Goal: Transaction & Acquisition: Purchase product/service

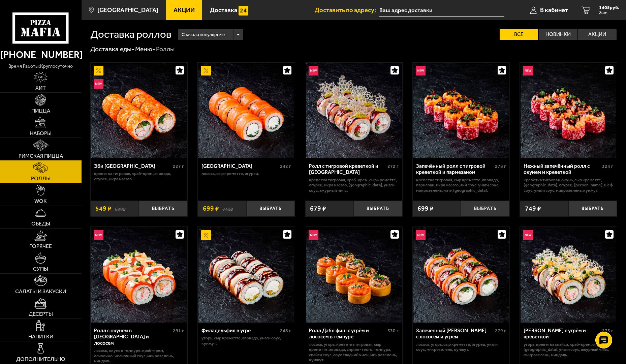
scroll to position [438, 0]
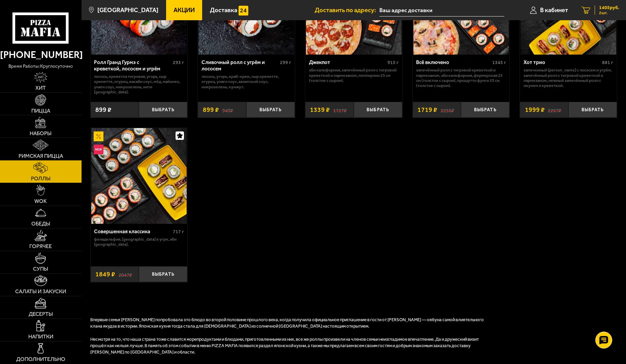
click at [599, 8] on span "1405 руб." at bounding box center [609, 7] width 20 height 5
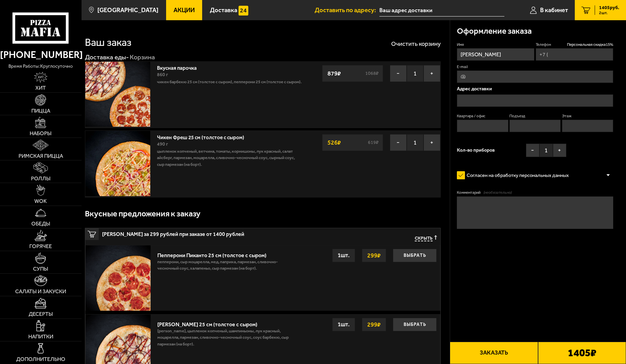
type input "[PHONE_NUMBER]"
type input "[STREET_ADDRESS]"
type input "23"
type input "2"
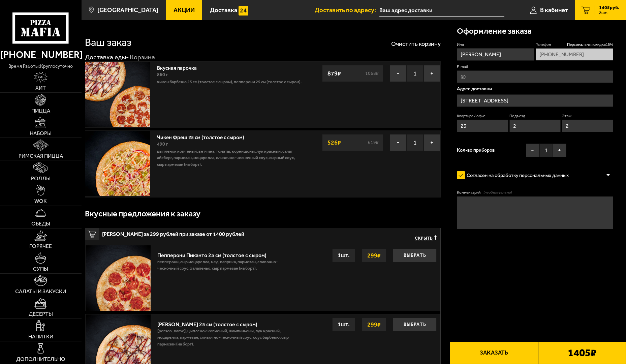
click at [457, 342] on button "Заказать" at bounding box center [494, 353] width 88 height 22
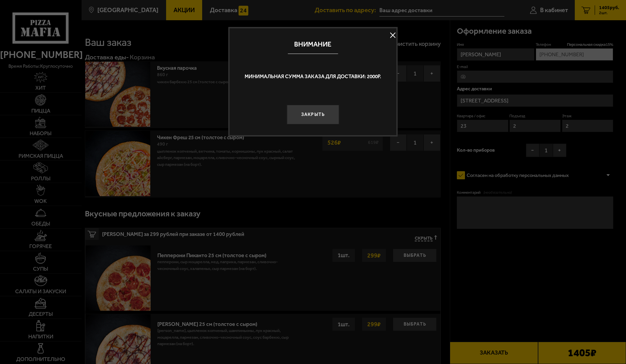
click at [342, 29] on div "Внимание" at bounding box center [313, 44] width 167 height 32
click at [334, 34] on div "Внимание" at bounding box center [313, 44] width 167 height 32
click at [388, 33] on button at bounding box center [393, 35] width 10 height 10
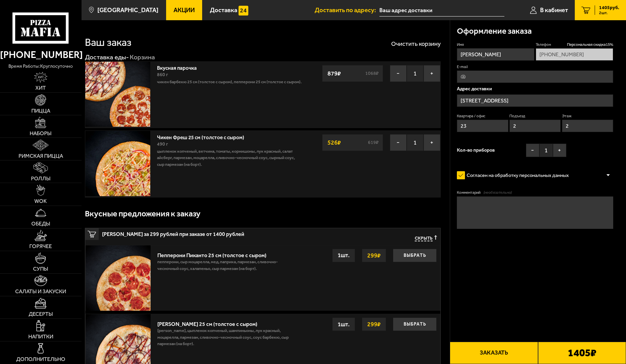
click at [467, 342] on button "Заказать" at bounding box center [494, 353] width 88 height 22
drag, startPoint x: 525, startPoint y: 328, endPoint x: 520, endPoint y: 322, distance: 7.7
click at [524, 342] on button "Заказать" at bounding box center [494, 353] width 88 height 22
click at [516, 342] on button "Заказать" at bounding box center [494, 353] width 88 height 22
click at [509, 342] on button "Заказать" at bounding box center [494, 353] width 88 height 22
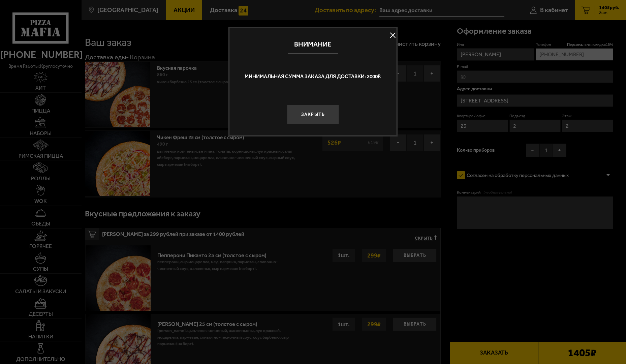
click at [507, 316] on div at bounding box center [313, 182] width 626 height 364
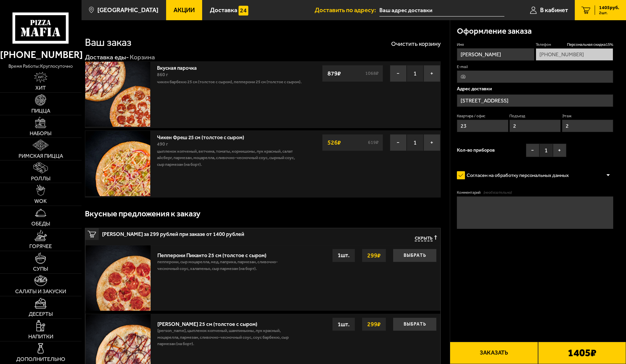
click at [507, 342] on button "Заказать" at bounding box center [494, 353] width 88 height 22
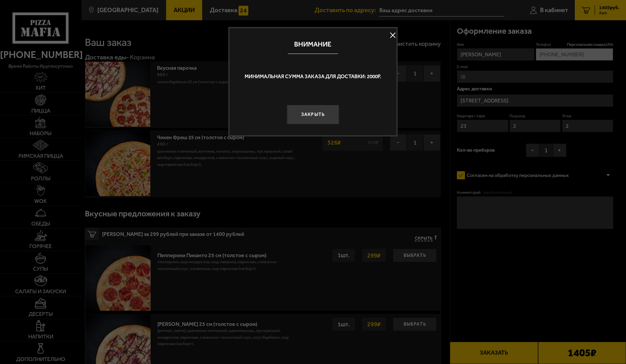
click at [388, 34] on button at bounding box center [393, 35] width 10 height 10
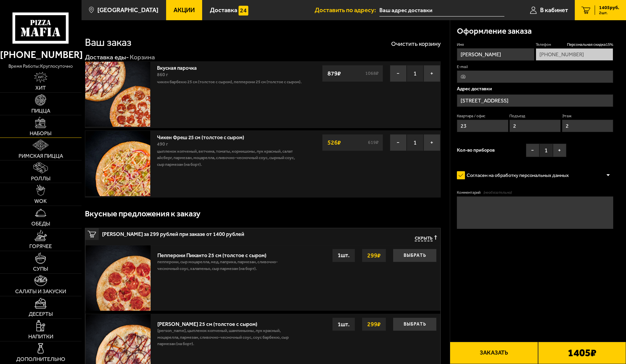
click at [37, 120] on img at bounding box center [40, 122] width 11 height 11
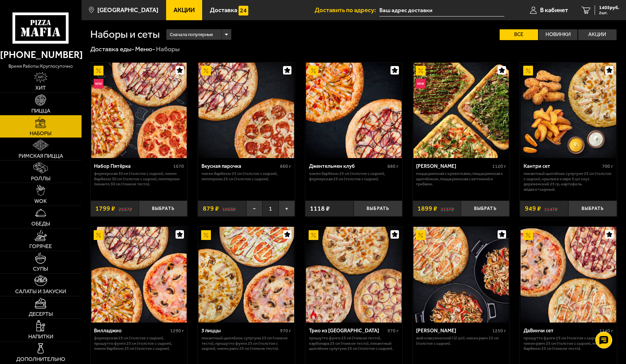
click at [32, 129] on link "Наборы" at bounding box center [41, 126] width 82 height 22
click at [29, 140] on link "Римская пицца" at bounding box center [41, 149] width 82 height 22
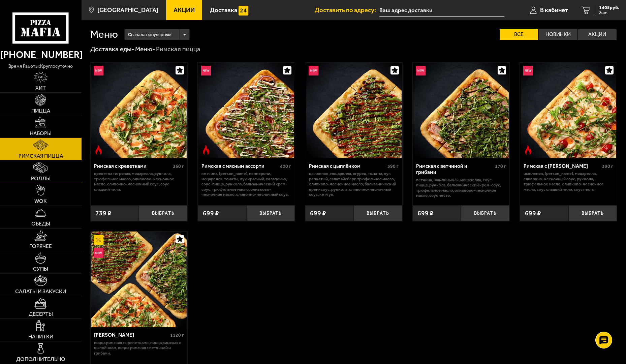
click at [28, 160] on link "Роллы" at bounding box center [41, 171] width 82 height 22
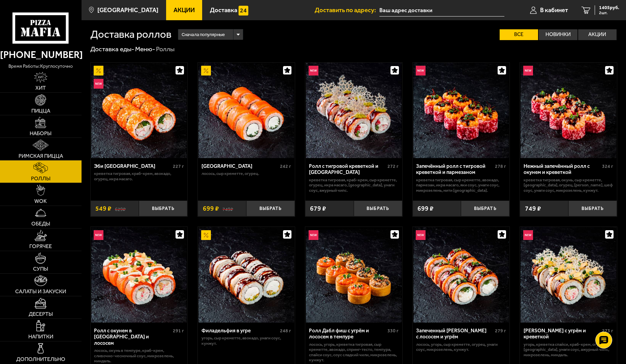
click at [264, 205] on button "Выбрать" at bounding box center [270, 209] width 49 height 16
click at [250, 206] on button "−" at bounding box center [254, 209] width 16 height 16
click at [373, 203] on button "Выбрать" at bounding box center [378, 209] width 49 height 16
click at [360, 206] on button "−" at bounding box center [362, 209] width 16 height 16
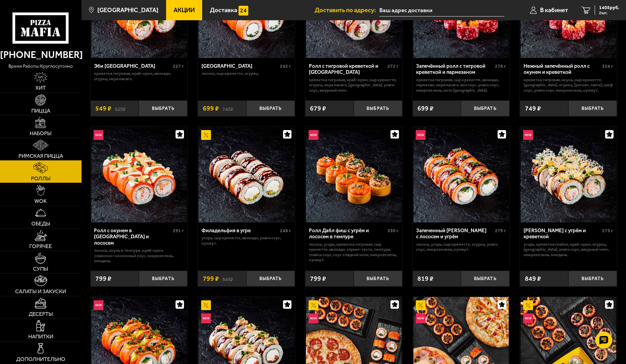
scroll to position [101, 0]
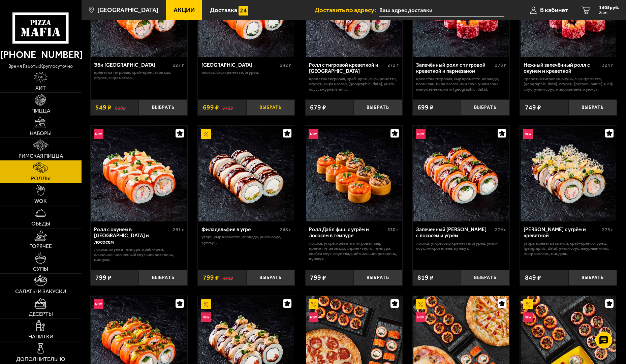
click at [272, 107] on button "Выбрать" at bounding box center [270, 107] width 49 height 16
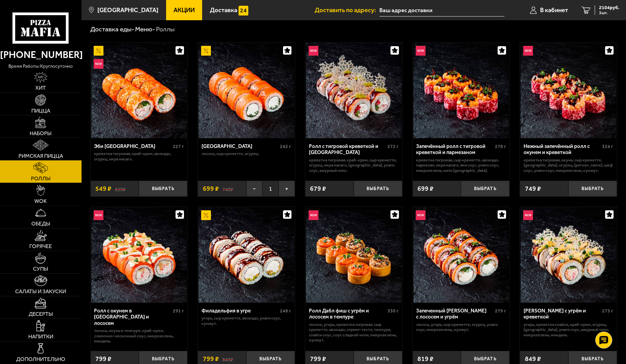
scroll to position [0, 0]
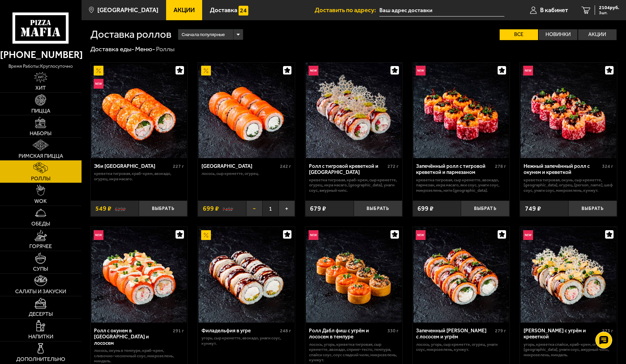
click at [250, 202] on button "−" at bounding box center [254, 209] width 16 height 16
click at [172, 201] on button "Выбрать" at bounding box center [163, 209] width 49 height 16
click at [582, 9] on icon "3" at bounding box center [586, 9] width 9 height 7
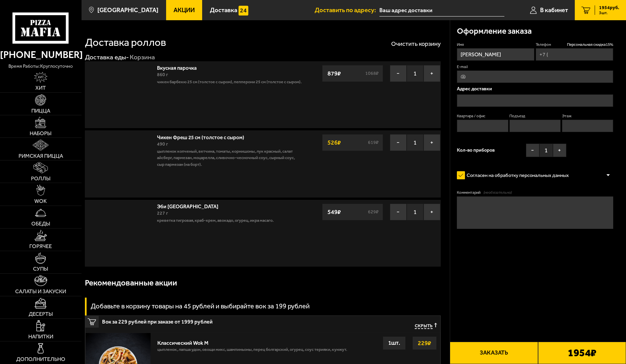
type input "[PHONE_NUMBER]"
type input "[STREET_ADDRESS]"
type input "23"
type input "2"
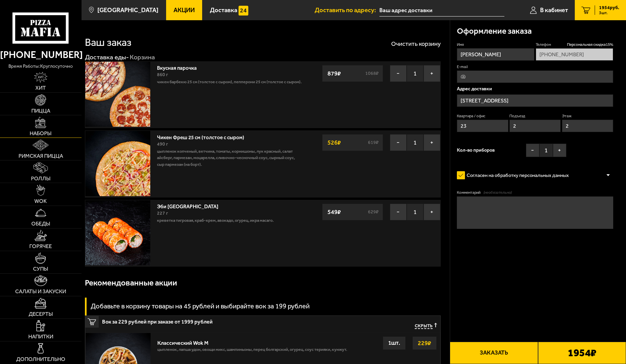
click at [41, 118] on img at bounding box center [40, 122] width 11 height 11
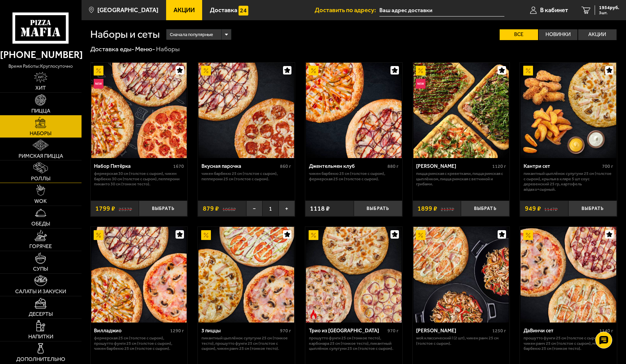
click at [39, 160] on link "Роллы" at bounding box center [41, 171] width 82 height 22
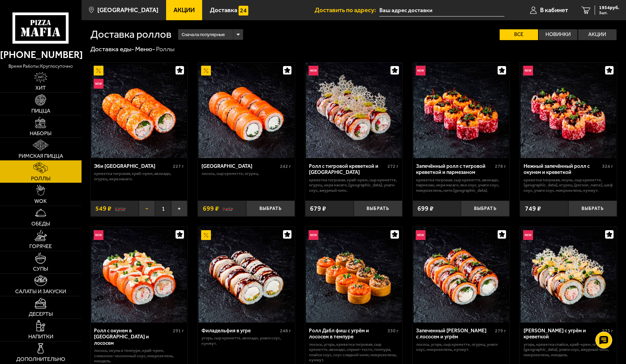
click at [146, 210] on button "−" at bounding box center [147, 209] width 16 height 16
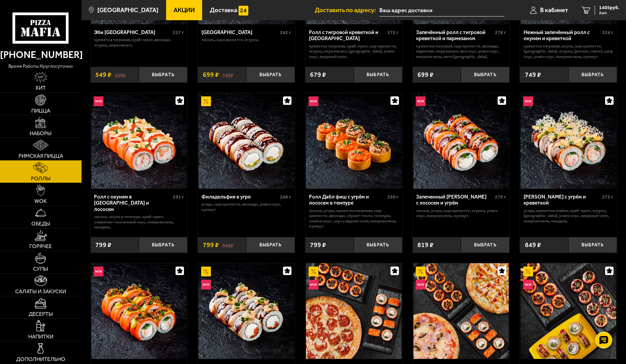
scroll to position [135, 0]
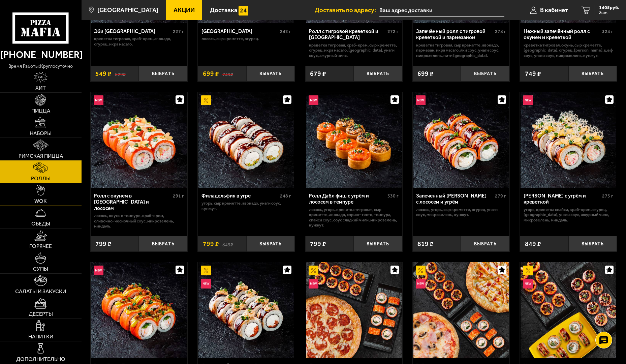
click at [49, 183] on link "WOK" at bounding box center [41, 194] width 82 height 22
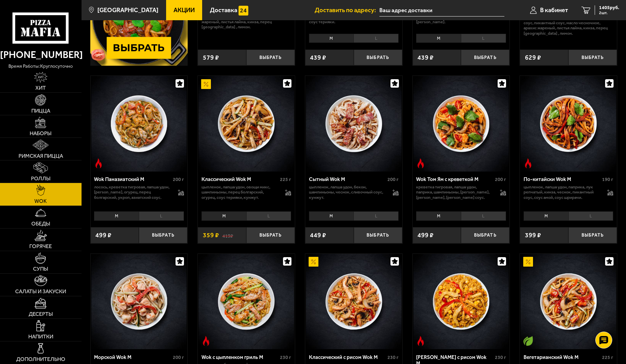
scroll to position [169, 0]
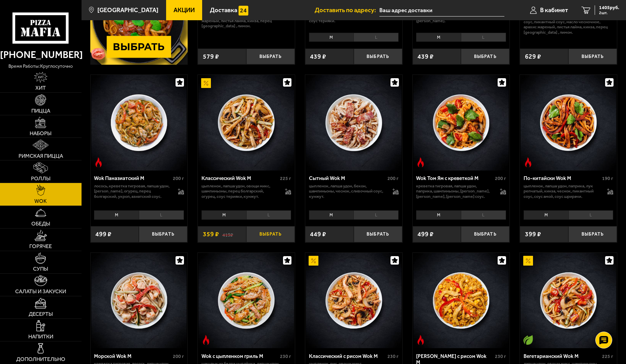
click at [261, 226] on button "Выбрать" at bounding box center [270, 234] width 49 height 16
click at [284, 233] on button "+" at bounding box center [287, 234] width 16 height 16
click at [284, 232] on button "+" at bounding box center [287, 234] width 16 height 16
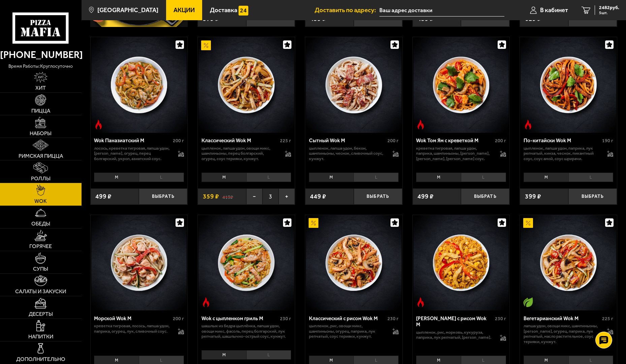
scroll to position [202, 0]
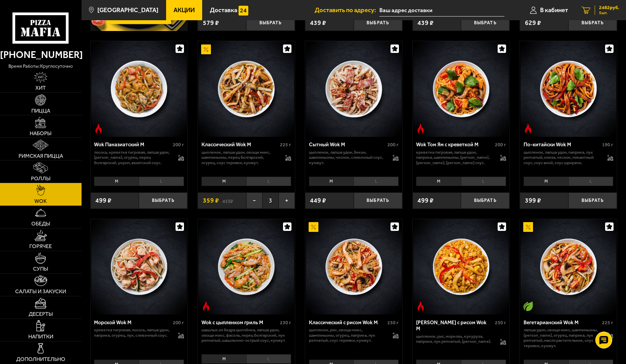
click at [607, 4] on link "5 2482 руб. 5 шт." at bounding box center [600, 10] width 51 height 20
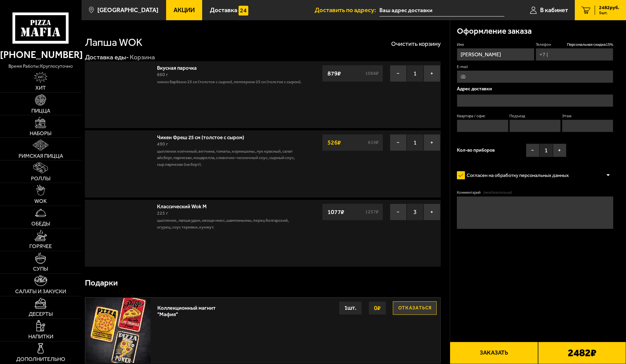
type input "[PHONE_NUMBER]"
type input "[STREET_ADDRESS]"
type input "23"
type input "2"
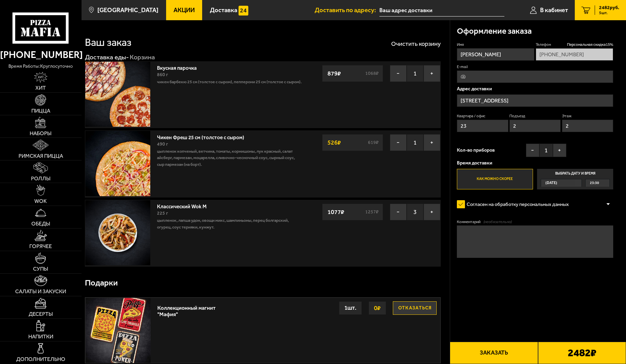
click at [507, 342] on button "Заказать" at bounding box center [494, 353] width 88 height 22
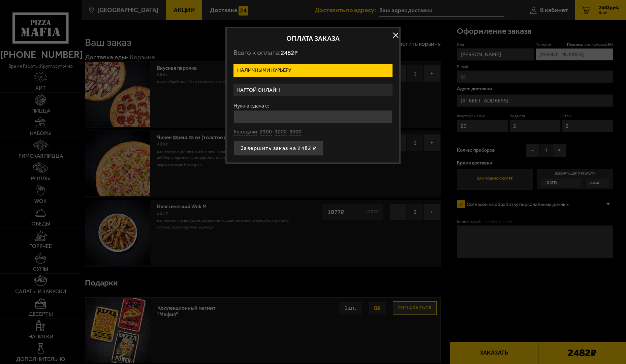
click at [306, 87] on label "Картой онлайн" at bounding box center [313, 90] width 159 height 13
click at [0, 0] on input "Картой онлайн" at bounding box center [0, 0] width 0 height 0
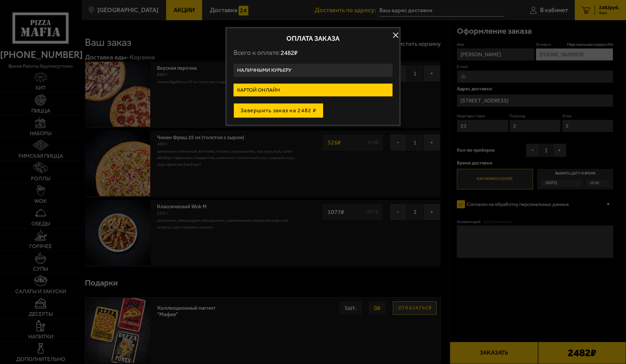
click at [293, 113] on button "Завершить заказ на 2482 ₽" at bounding box center [279, 110] width 90 height 15
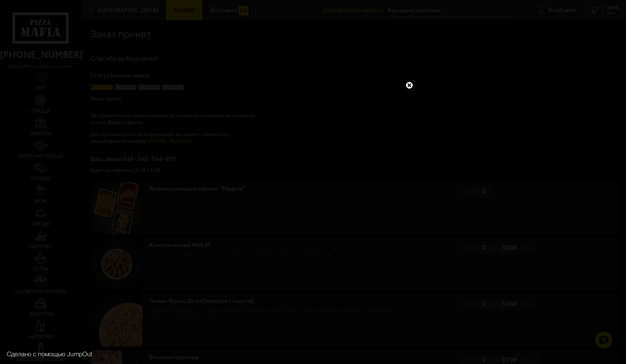
click at [408, 81] on link at bounding box center [409, 85] width 9 height 9
